Goal: Use online tool/utility: Utilize a website feature to perform a specific function

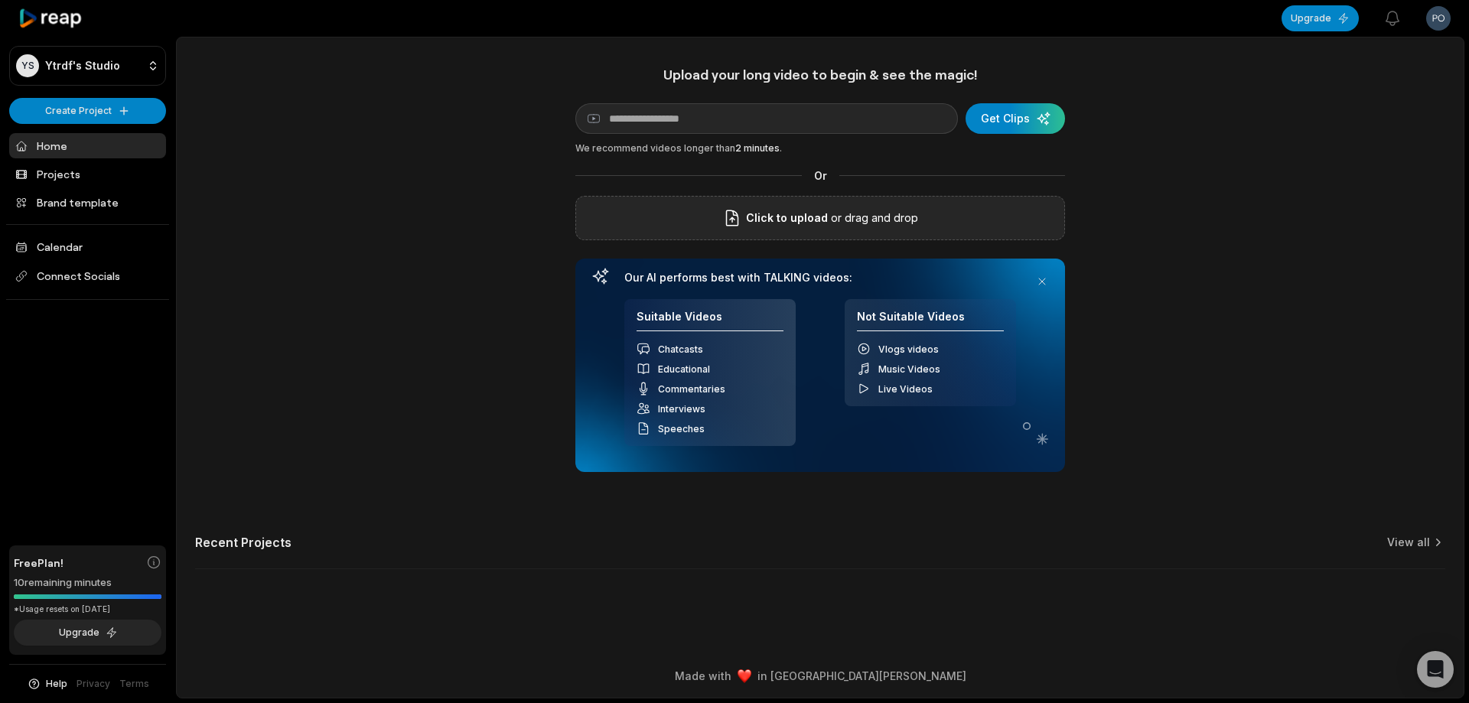
click at [781, 217] on span "Click to upload" at bounding box center [787, 218] width 82 height 18
click at [0, 0] on input "Click to upload" at bounding box center [0, 0] width 0 height 0
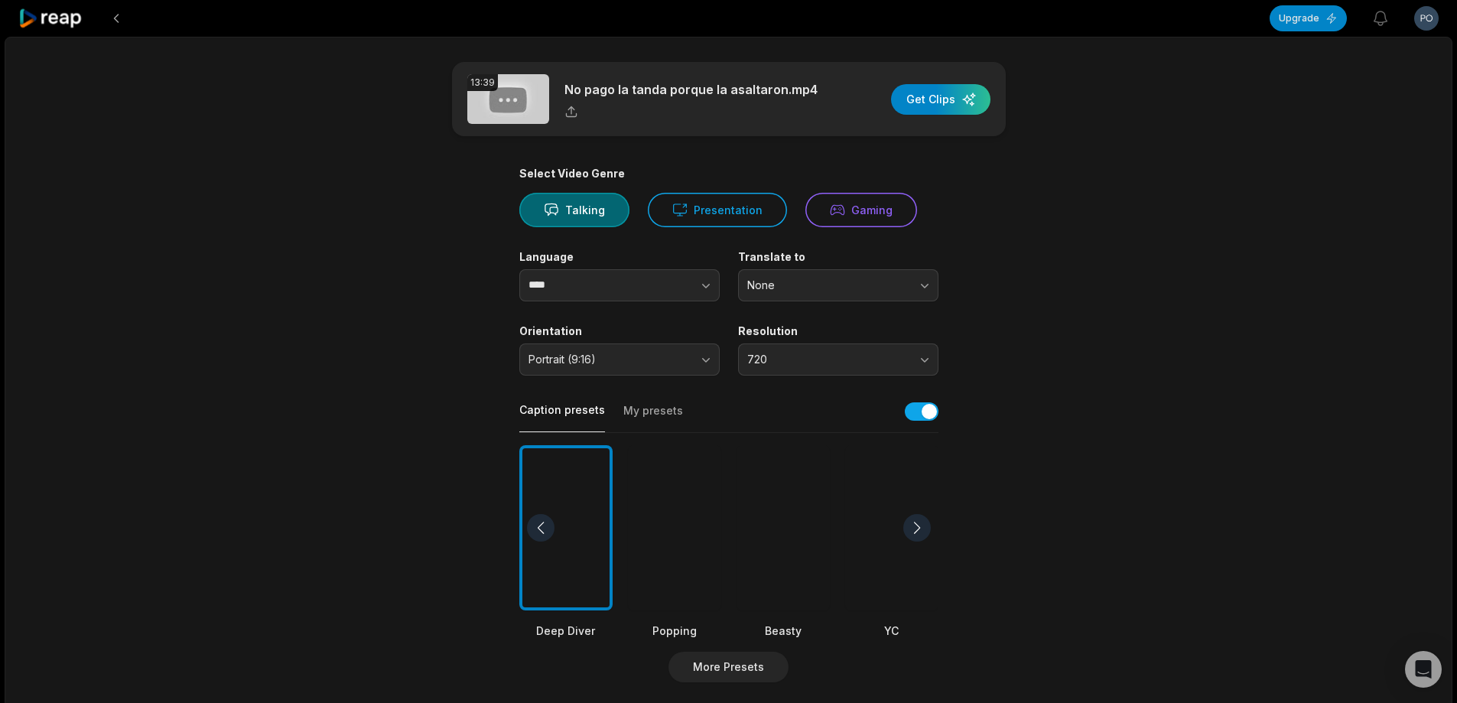
click at [789, 518] on div at bounding box center [783, 528] width 93 height 166
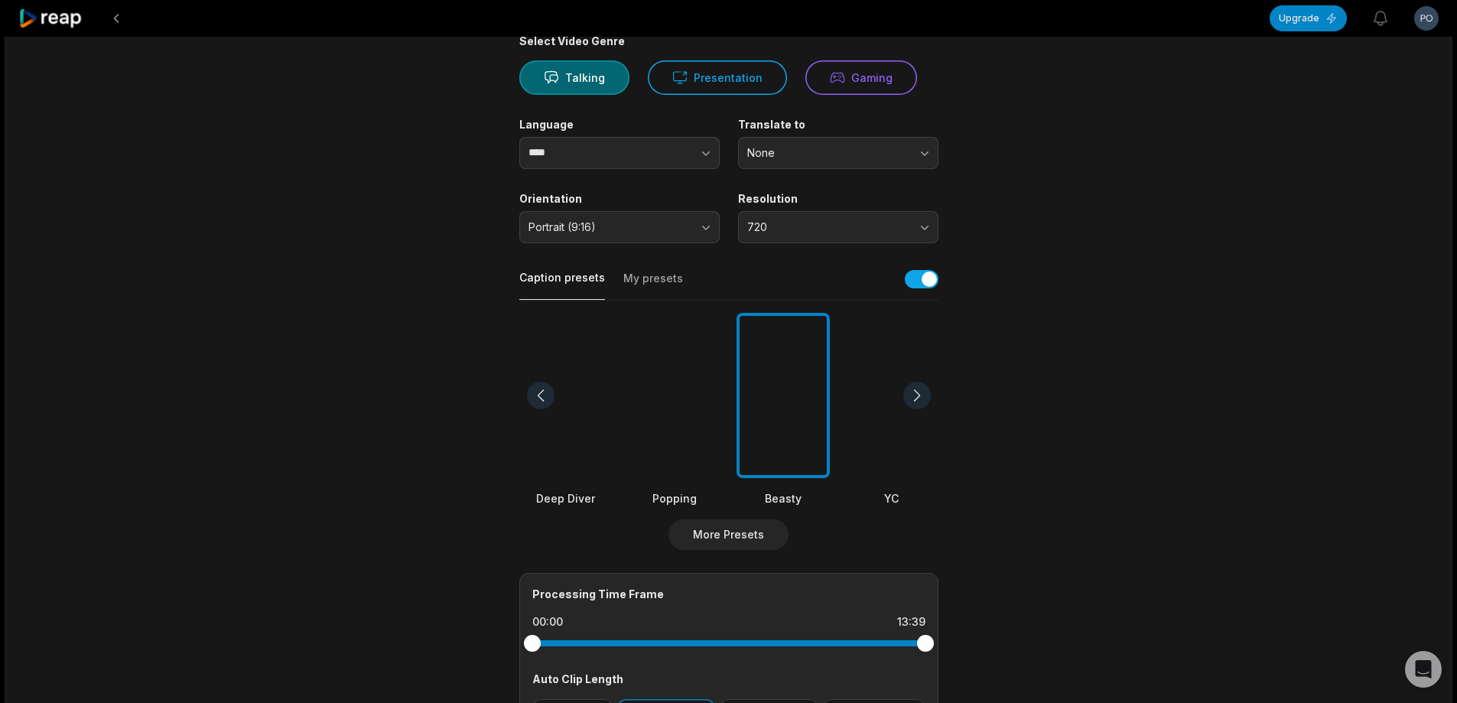
scroll to position [230, 0]
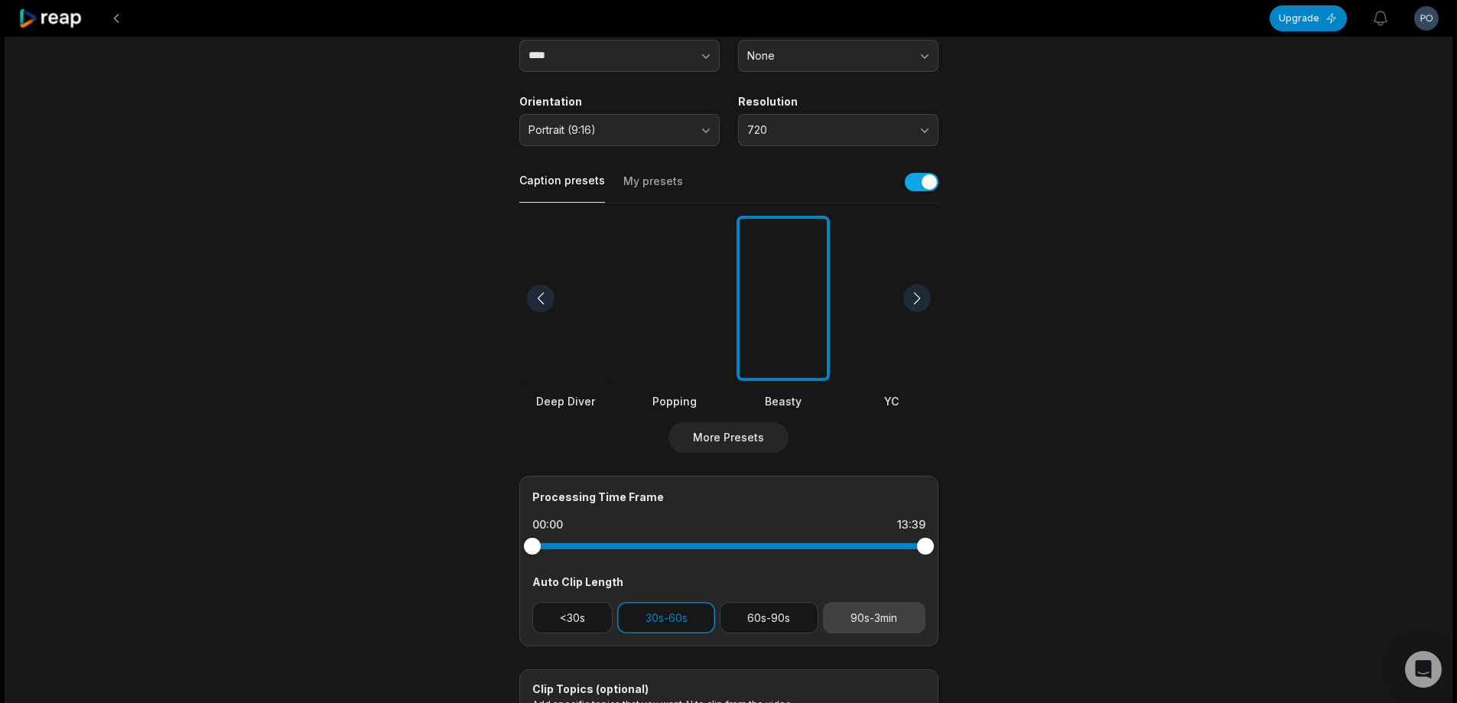
click at [882, 615] on button "90s-3min" at bounding box center [874, 617] width 103 height 31
click at [670, 616] on button "30s-60s" at bounding box center [666, 617] width 98 height 31
drag, startPoint x: 930, startPoint y: 550, endPoint x: 820, endPoint y: 539, distance: 110.8
click at [820, 539] on div at bounding box center [820, 546] width 17 height 17
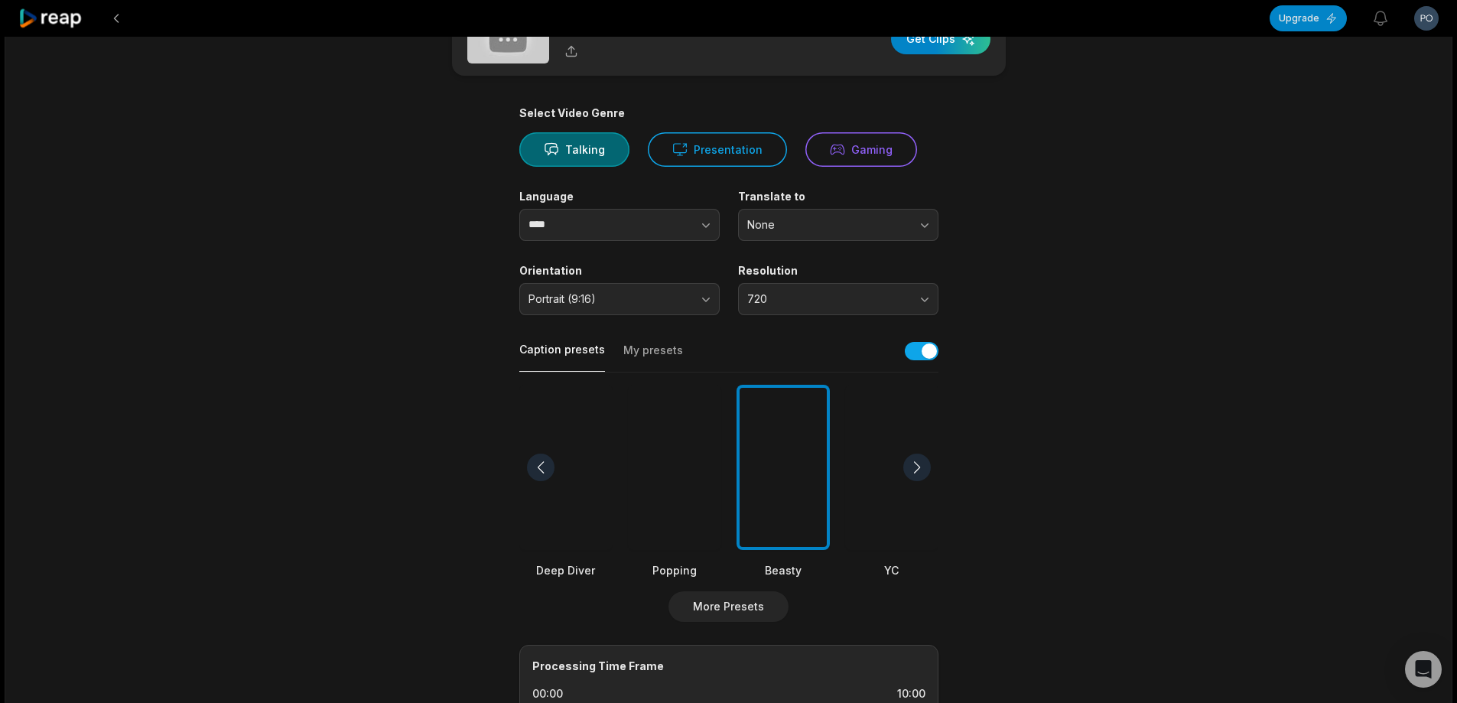
scroll to position [0, 0]
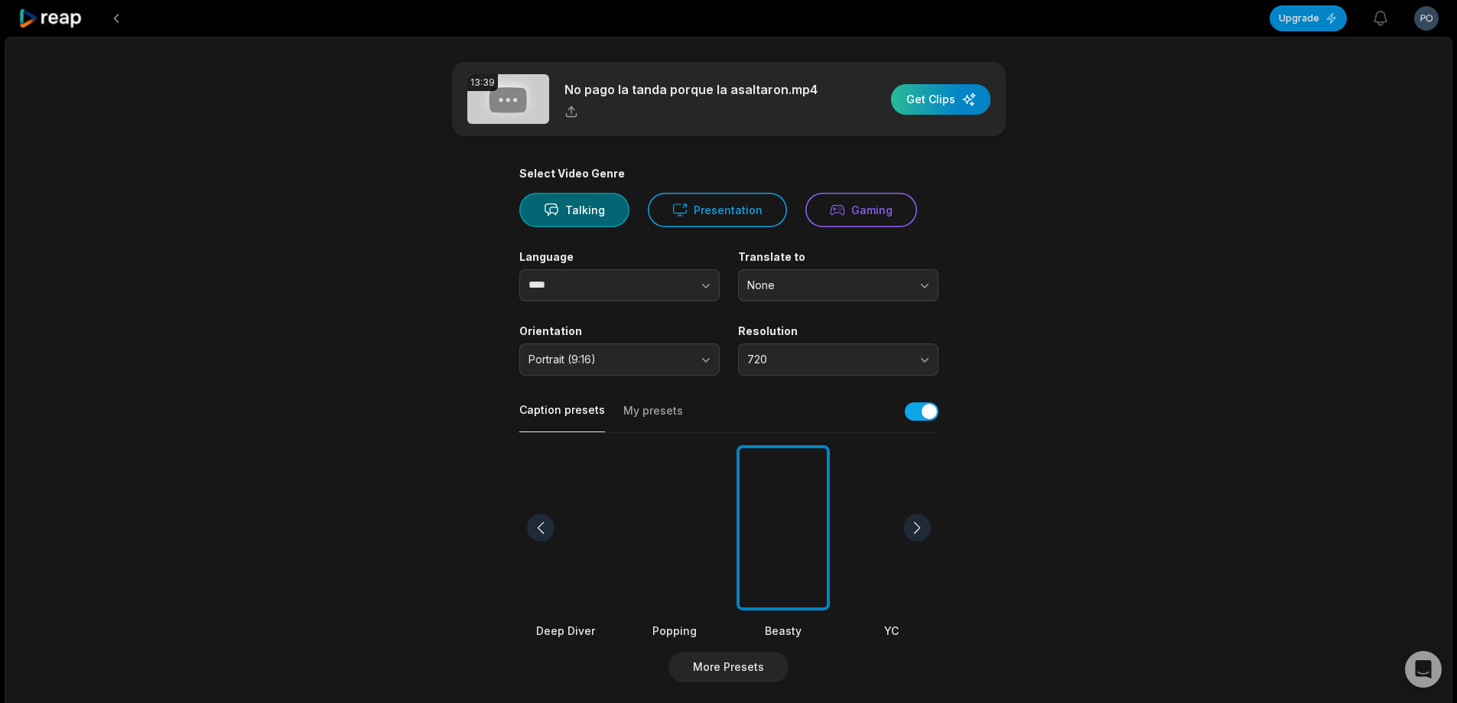
click at [925, 109] on div "button" at bounding box center [940, 99] width 99 height 31
